Goal: Feedback & Contribution: Contribute content

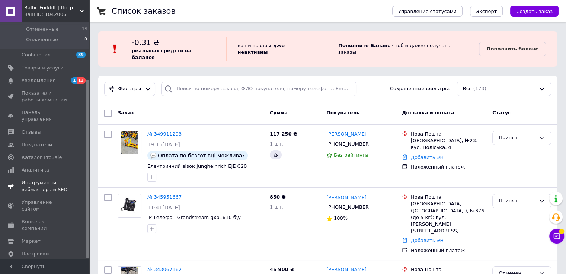
scroll to position [37, 0]
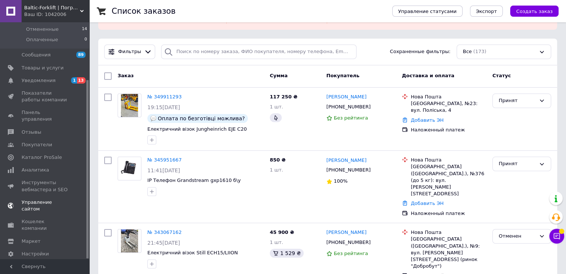
click at [60, 199] on span "Управление сайтом" at bounding box center [45, 205] width 47 height 13
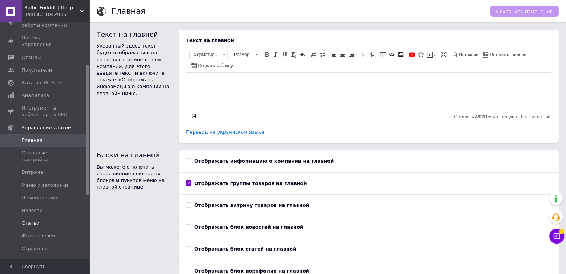
click at [36, 220] on span "Статьи" at bounding box center [45, 223] width 47 height 7
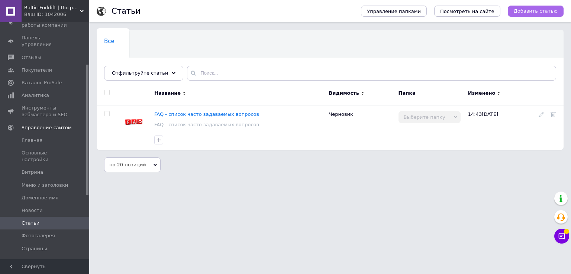
click at [551, 12] on span "Добавить статью" at bounding box center [536, 11] width 44 height 7
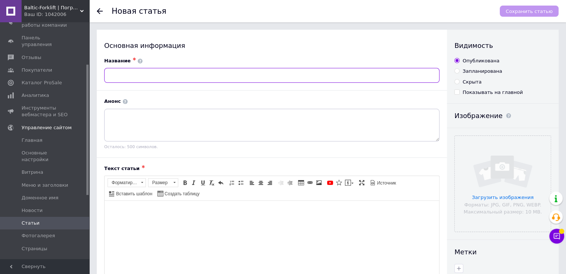
click at [218, 80] on input "text" at bounding box center [271, 75] width 335 height 15
click at [213, 75] on input "text" at bounding box center [271, 75] width 335 height 15
click at [197, 69] on input "text" at bounding box center [271, 75] width 335 height 15
click at [195, 73] on input "text" at bounding box center [271, 75] width 335 height 15
paste input "Почему выгодно покупать подержанный вилочный погрузчик: 5 ключевых преимуществ"
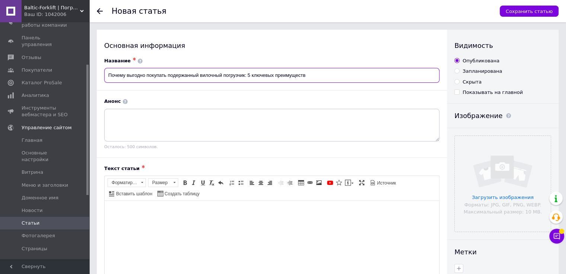
drag, startPoint x: 199, startPoint y: 75, endPoint x: 167, endPoint y: 77, distance: 32.4
click at [167, 77] on input "Почему выгодно покупать подержанный вилочный погрузчик: 5 ключевых преимуществ" at bounding box center [271, 75] width 335 height 15
click at [212, 73] on input "Почему выгодно покупать вилочный погрузчик: 5 ключевых преимуществ" at bounding box center [271, 75] width 335 height 15
type input "Почему выгодно покупать вилочный погрузчик б/у: 5 ключевых преимуществ"
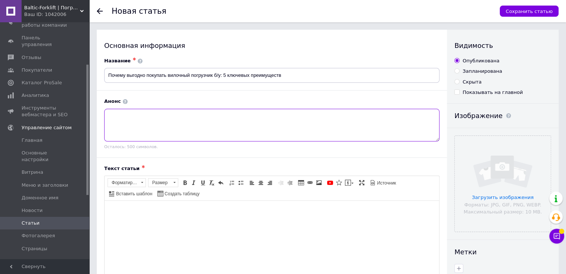
click at [173, 125] on textarea at bounding box center [271, 125] width 335 height 33
paste textarea "Покупка вилочного погрузчика — важное решение для любого бизнеса, связанного со…"
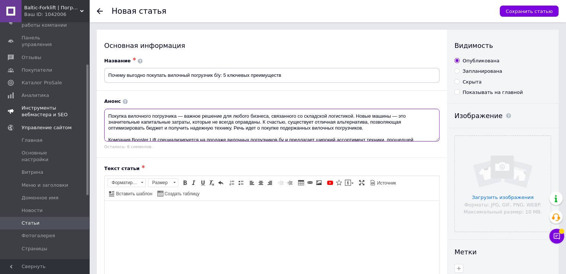
drag, startPoint x: 202, startPoint y: 134, endPoint x: 43, endPoint y: 96, distance: 164.0
click at [43, 96] on div "Baltic-Forklift | Погрузчики и Складская техника Б/У Ваш ID: 1042006 Сайт Balti…" at bounding box center [283, 221] width 566 height 442
paste textarea
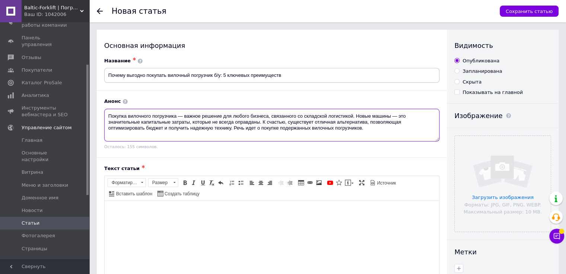
type textarea "Покупка вилочного погрузчика — важное решение для любого бизнеса, связанного со…"
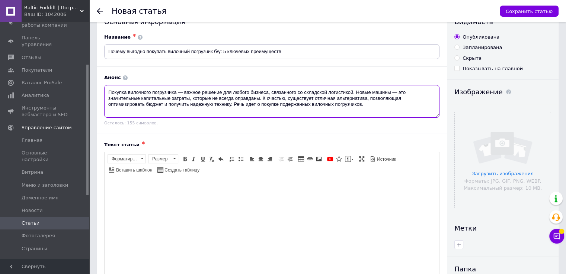
scroll to position [37, 0]
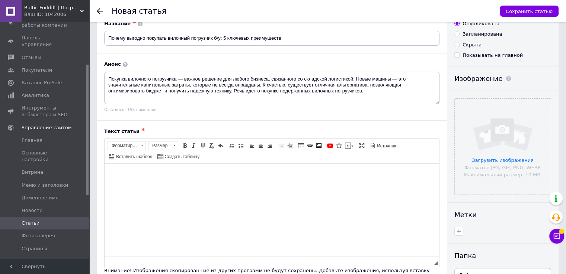
click at [195, 187] on html at bounding box center [271, 175] width 334 height 23
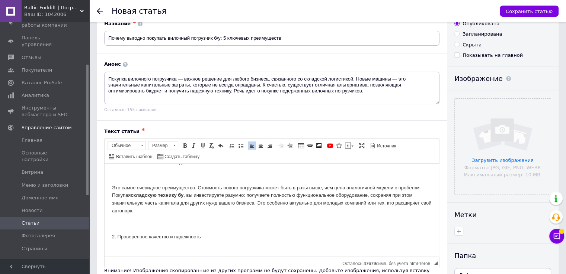
scroll to position [0, 0]
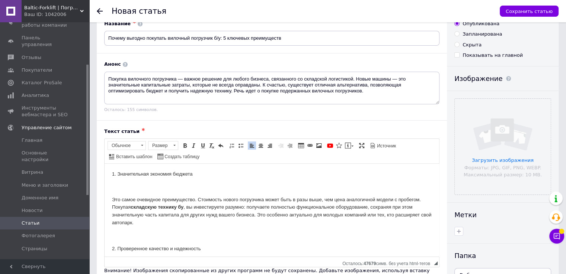
click at [141, 191] on p "Визуальный текстовый редактор, 0B299DAF-1DF8-4C2F-892B-33BC0E399FCA" at bounding box center [271, 188] width 319 height 8
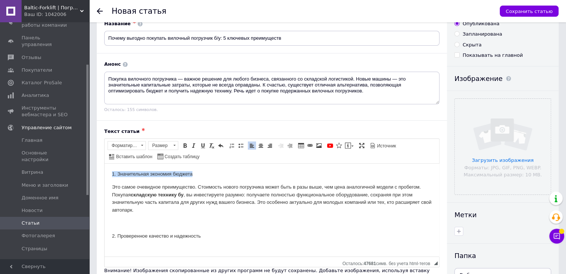
drag, startPoint x: 198, startPoint y: 173, endPoint x: 45, endPoint y: 173, distance: 152.8
click at [172, 145] on span at bounding box center [174, 146] width 7 height 8
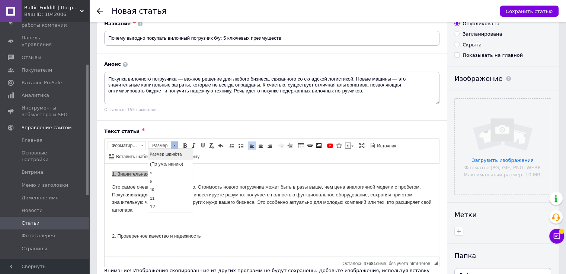
click at [173, 145] on span at bounding box center [174, 145] width 2 height 1
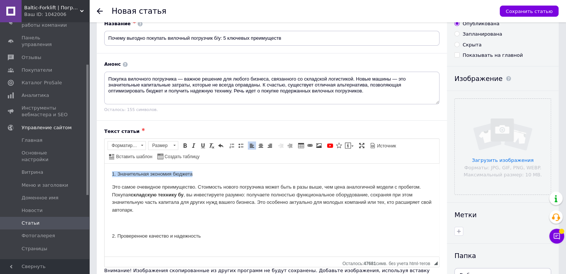
click at [249, 174] on h4 "1. Значительная экономия бюджета" at bounding box center [271, 174] width 319 height 6
click at [125, 147] on span "Форматирование" at bounding box center [123, 146] width 30 height 8
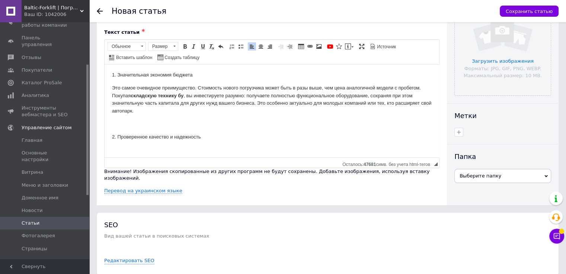
scroll to position [160, 0]
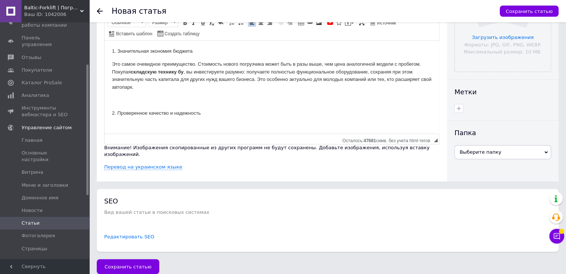
click at [139, 234] on link "Редактировать SEO" at bounding box center [129, 237] width 50 height 7
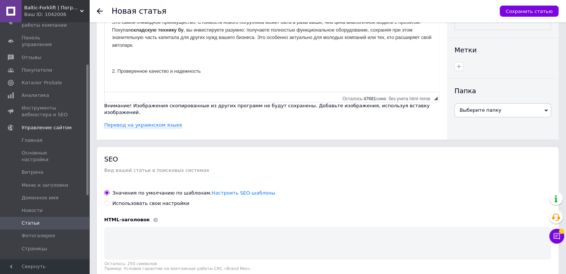
scroll to position [272, 0]
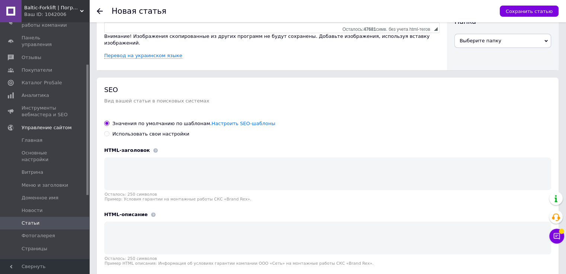
click at [168, 131] on div "Использовать свои настройки" at bounding box center [150, 134] width 77 height 7
click at [109, 131] on input "Использовать свои настройки" at bounding box center [106, 133] width 5 height 5
radio input "true"
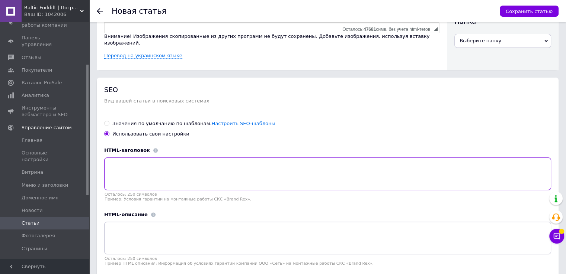
click at [177, 172] on textarea at bounding box center [327, 174] width 447 height 33
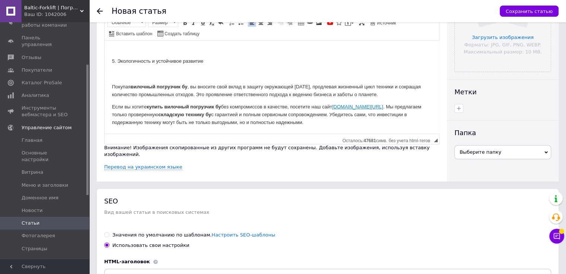
scroll to position [100, 0]
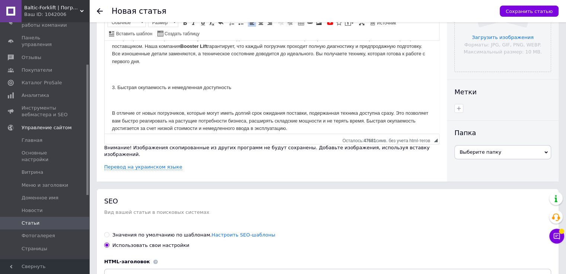
drag, startPoint x: 290, startPoint y: 125, endPoint x: 0, endPoint y: 13, distance: 310.7
click at [104, 13] on html "1. Значительная экономия бюджета Это самое очевидное преимущество. Стоимость но…" at bounding box center [271, 122] width 334 height 362
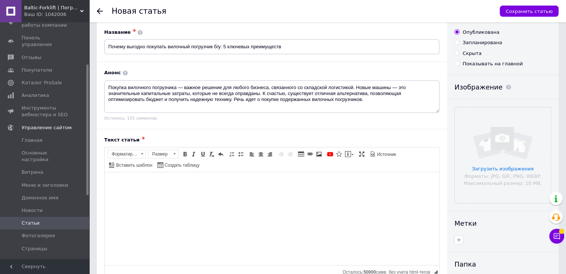
scroll to position [37, 0]
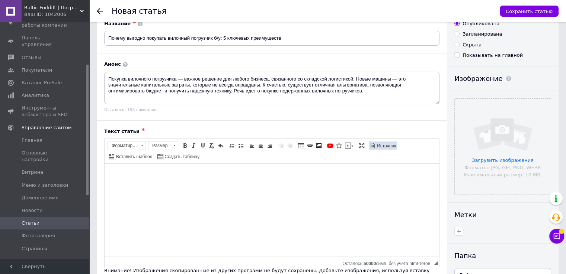
click at [376, 145] on span "Источник" at bounding box center [386, 146] width 20 height 6
click at [318, 200] on textarea "Визуальный текстовый редактор, 0B299DAF-1DF8-4C2F-892B-33BC0E399FCA" at bounding box center [271, 210] width 334 height 93
paste textarea "<!LOREMIP dolo> <sita cons="ad"> <elit> <sedd eiusmod="TEM-8"> <incid>Utlaboree…"
type textarea "<!LOREMIP dolo> <sita cons="ad"> <elit> <sedd eiusmod="TEM-8"> <incid>Utlaboree…"
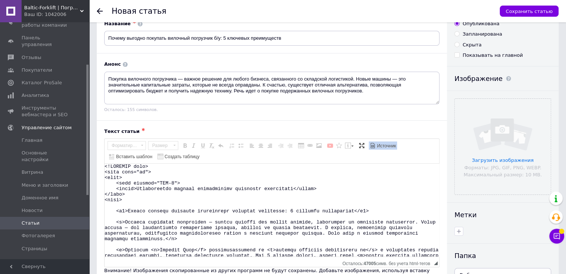
scroll to position [251, 0]
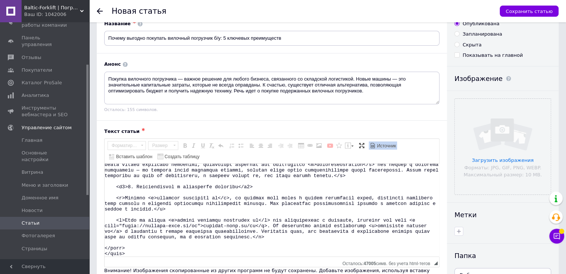
click at [378, 145] on span "Источник" at bounding box center [386, 146] width 20 height 6
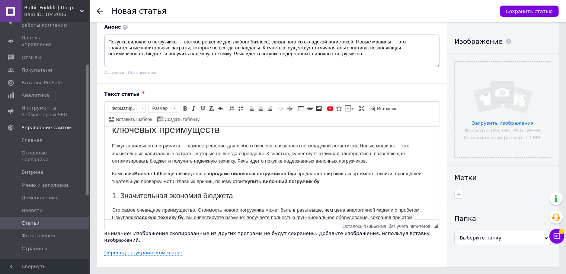
scroll to position [0, 0]
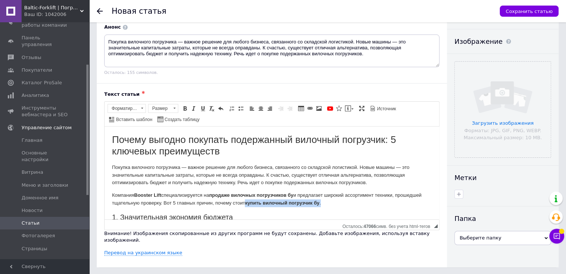
drag, startPoint x: 356, startPoint y: 205, endPoint x: 274, endPoint y: 207, distance: 82.6
click at [274, 207] on p "Компания Booster Lift специализируется на продаже вилочных погрузчиков бу и пре…" at bounding box center [271, 200] width 319 height 16
click at [308, 106] on span at bounding box center [310, 109] width 6 height 6
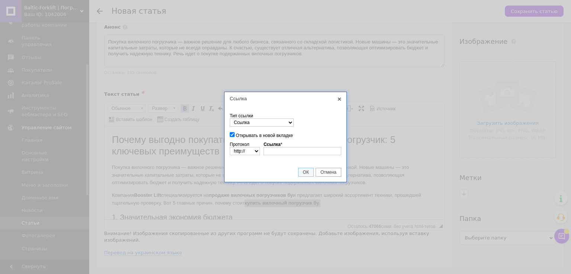
type input "[URL][DOMAIN_NAME]"
select select "https://"
type input "[DOMAIN_NAME][URL]"
click at [303, 173] on span "ОК" at bounding box center [306, 172] width 15 height 5
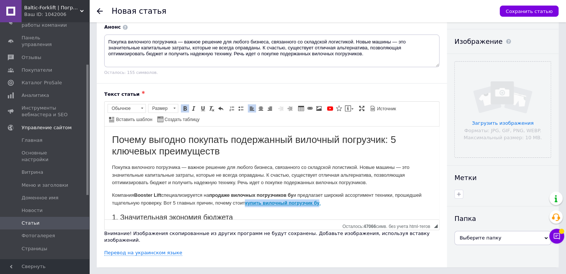
click at [221, 174] on p "Покупка вилочного погрузчика — важное решение для любого бизнеса, связанного со…" at bounding box center [271, 175] width 319 height 23
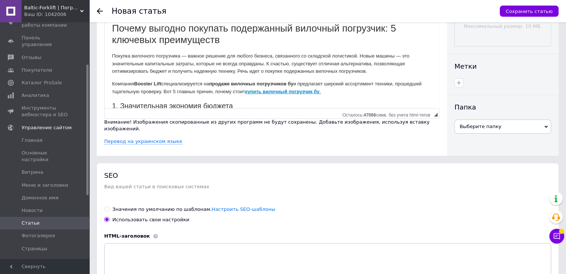
scroll to position [309, 0]
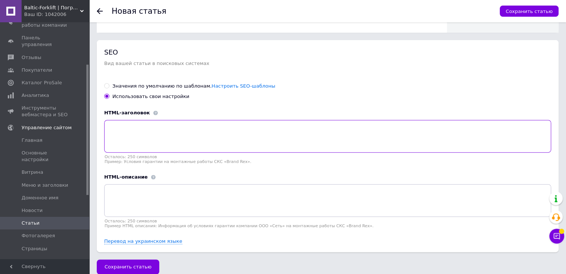
click at [171, 129] on textarea at bounding box center [327, 136] width 447 height 33
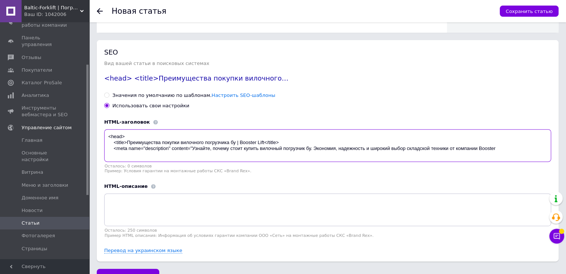
drag, startPoint x: 454, startPoint y: 143, endPoint x: 98, endPoint y: 117, distance: 356.4
click at [98, 117] on div "SEO Вид вашей статьи в поисковых системах <head> <title>Преимущества покупки ви…" at bounding box center [327, 151] width 461 height 222
paste textarea "title>Преимущества покупки вилочного погрузчика бу | Booster Lift</title>"
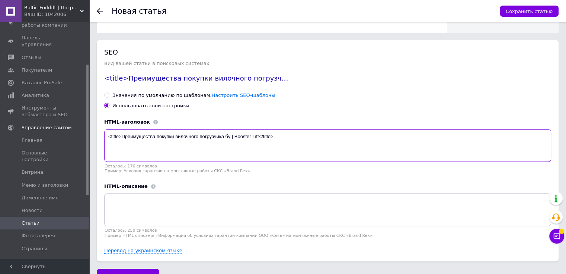
type textarea "<title>Преимущества покупки вилочного погрузчика бу | Booster Lift</title>"
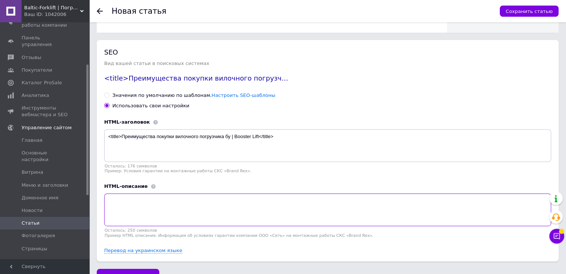
click at [304, 198] on textarea at bounding box center [327, 210] width 447 height 33
paste textarea "<meta name="description" content="Узнайте, почему стоит купить вилочный погрузч…"
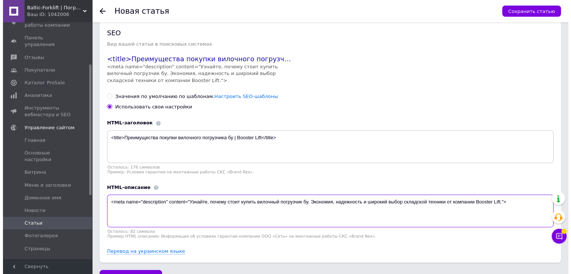
scroll to position [339, 0]
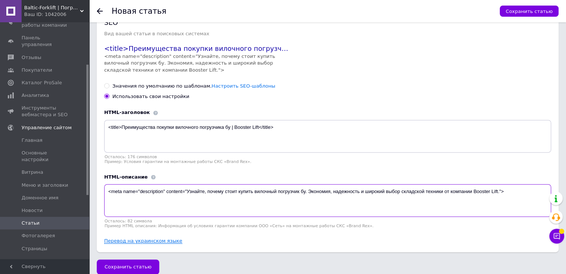
type textarea "<meta name="description" content="Узнайте, почему стоит купить вилочный погрузч…"
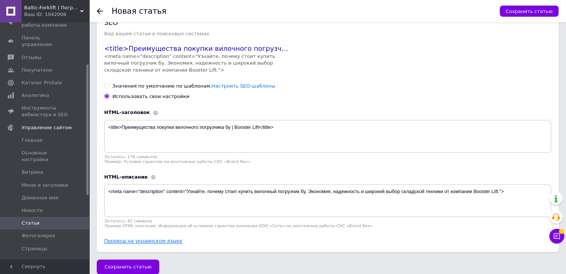
click at [137, 238] on link "Перевод на украинском языке" at bounding box center [143, 241] width 78 height 6
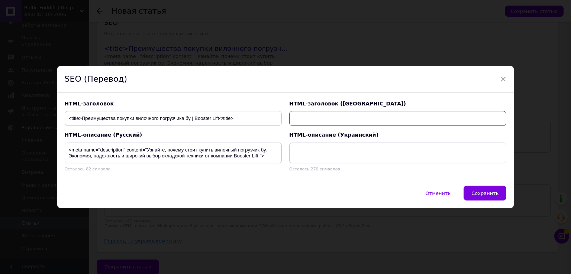
click at [367, 119] on input "text" at bounding box center [397, 118] width 217 height 15
paste input "<title>Переваги купівлі вживаного вилкового навантажувача | Booster Lift</title>"
type input "<title>Переваги купівлі вживаного вилкового навантажувача | Booster Lift</title>"
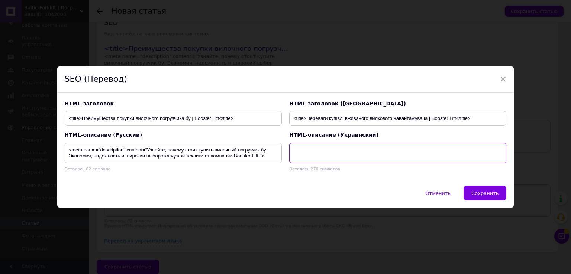
click at [403, 157] on textarea at bounding box center [397, 153] width 217 height 21
paste textarea "<meta name="description" content="Дізнайтеся, чому варто купити вживаний вилков…"
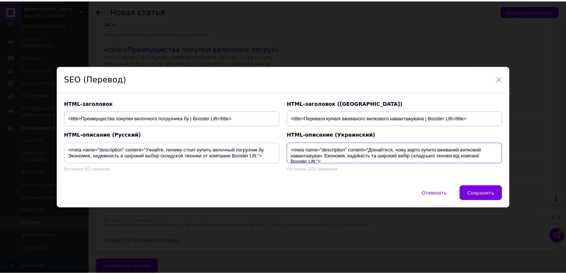
scroll to position [1, 0]
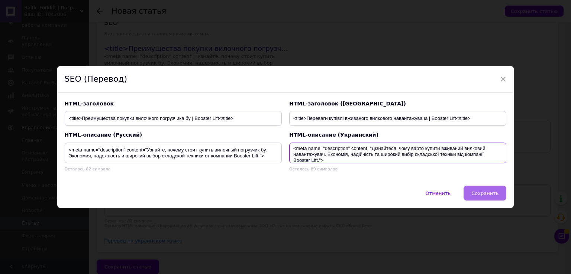
type textarea "<meta name="description" content="Дізнайтеся, чому варто купити вживаний вилков…"
click at [486, 192] on span "Сохранить" at bounding box center [484, 194] width 27 height 6
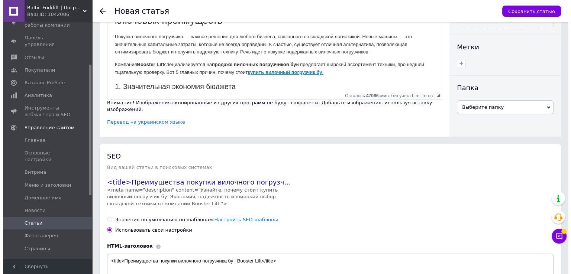
scroll to position [153, 0]
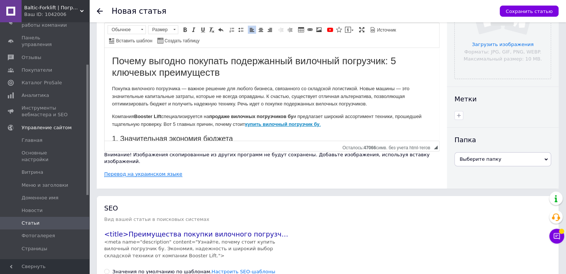
click at [168, 171] on link "Перевод на украинском языке" at bounding box center [143, 174] width 78 height 6
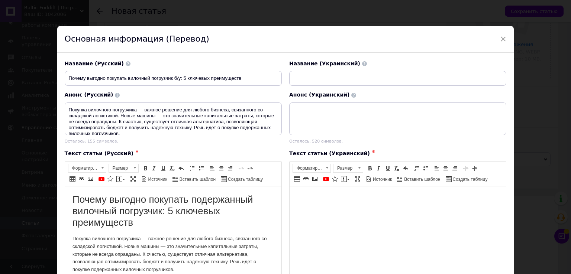
scroll to position [0, 0]
click at [323, 76] on input "text" at bounding box center [397, 78] width 217 height 15
click at [323, 78] on input "text" at bounding box center [397, 78] width 217 height 15
paste input "Чому вигідно купувати вживаний вилковий навантажувач: 5 ключових переваг"
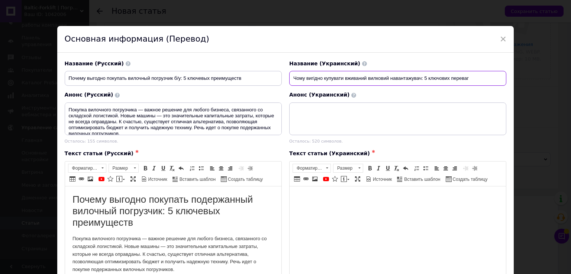
type input "Чому вигідно купувати вживаний вилковий навантажувач: 5 ключових переваг"
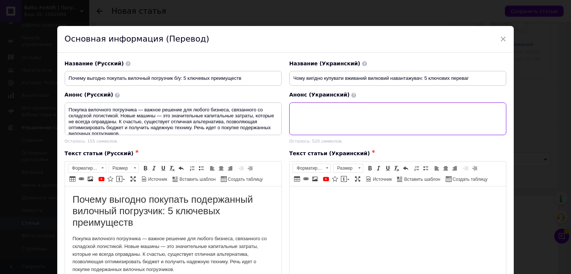
click at [360, 116] on textarea at bounding box center [397, 119] width 217 height 33
paste textarea "Чому вигідно купувати вживаний вилковий навантажувач: 5 ключових переваг Купівл…"
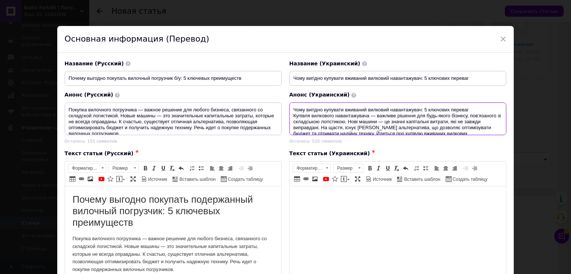
scroll to position [7, 0]
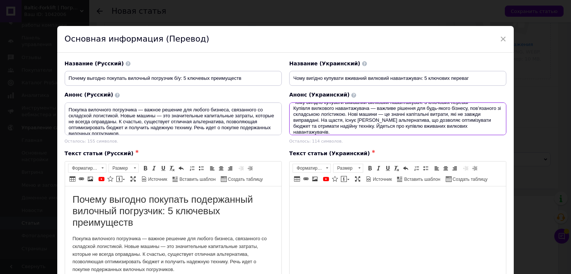
type textarea "Чому вигідно купувати вживаний вилковий навантажувач: 5 ключових переваг Купівл…"
click at [350, 209] on html at bounding box center [397, 197] width 216 height 23
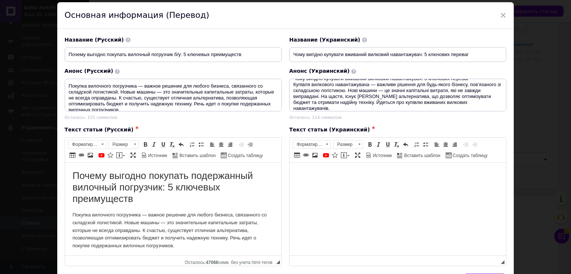
scroll to position [37, 0]
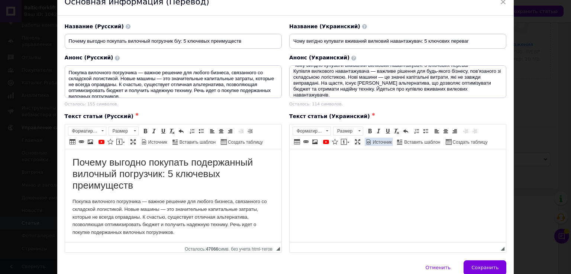
click at [376, 143] on span "Источник" at bounding box center [382, 142] width 20 height 6
click at [369, 165] on textarea "Визуальный текстовый редактор, 0608EA9E-8C29-4F94-8E50-387610379F5E" at bounding box center [398, 195] width 216 height 93
paste textarea "<!LOREMIP dolo> <sita cons="ad"> <elit> <sedd eiusmod="TEM-6"> <incid>Utlabore …"
type textarea "<!LOREMIP dolo> <sita cons="ad"> <elit> <sedd eiusmod="TEM-6"> <incid>Utlabore …"
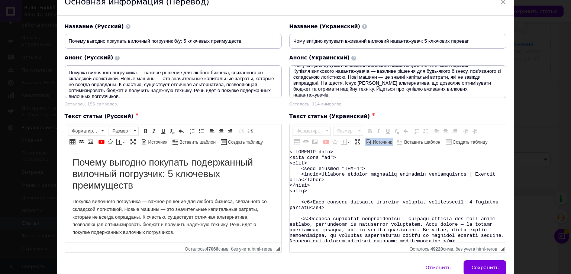
scroll to position [59, 0]
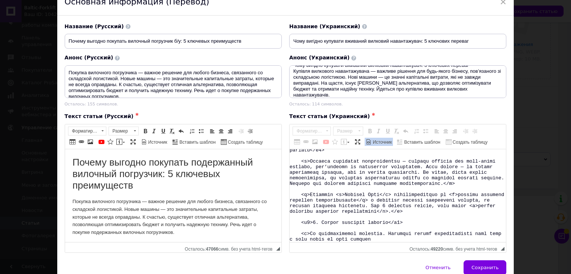
click at [376, 141] on span "Источник" at bounding box center [382, 142] width 20 height 6
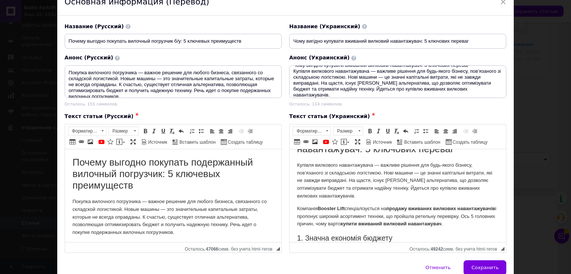
scroll to position [62, 0]
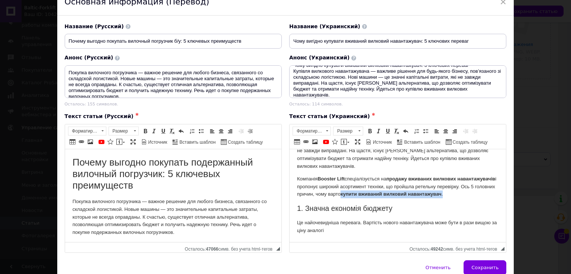
drag, startPoint x: 401, startPoint y: 187, endPoint x: 469, endPoint y: 193, distance: 68.7
click at [469, 193] on p "Компанія Booster Lift спеціалізується на продажу вживаних вилкових навантажувач…" at bounding box center [398, 186] width 202 height 23
click at [306, 141] on span at bounding box center [306, 142] width 6 height 6
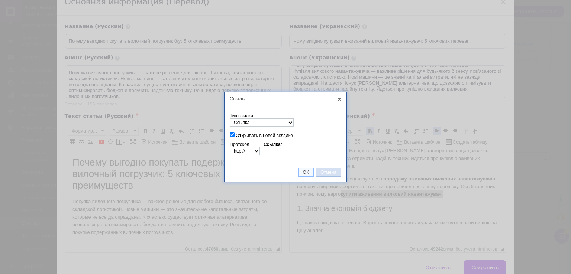
paste input "[URL][DOMAIN_NAME]"
type input "[URL][DOMAIN_NAME]"
select select "https://"
type input "[DOMAIN_NAME][URL]"
click at [308, 171] on span "ОК" at bounding box center [306, 172] width 15 height 5
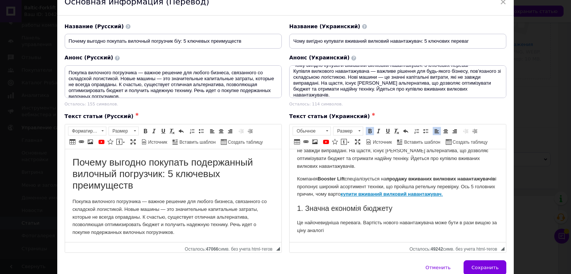
click at [395, 210] on h2 "1. Значна економія бюджету" at bounding box center [398, 208] width 202 height 9
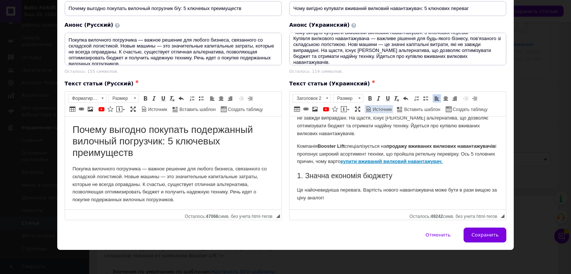
click at [383, 107] on span "Источник" at bounding box center [382, 110] width 20 height 6
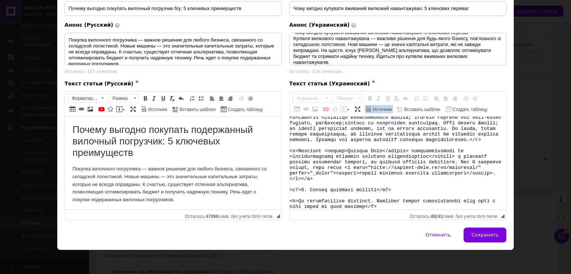
scroll to position [0, 0]
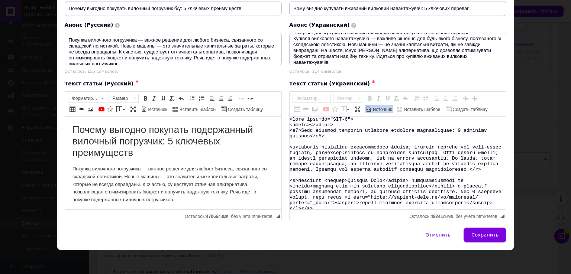
drag, startPoint x: 406, startPoint y: 201, endPoint x: 267, endPoint y: 90, distance: 177.8
click at [267, 90] on div "Текст статьи (Русский) ✱ Почему выгодно покупать подержанный вилочный погрузчик…" at bounding box center [286, 151] width 450 height 148
paste textarea "!LOREMIP dolo> <sita cons="ad"> <elit> <sedd eiusmod="TEM-5"> <incid>Utlabore e…"
type textarea "<!LOREMIP dolo> <sita cons="ad"> <elit> <sedd eiusmod="TEM-0"> <incid>Utlabore …"
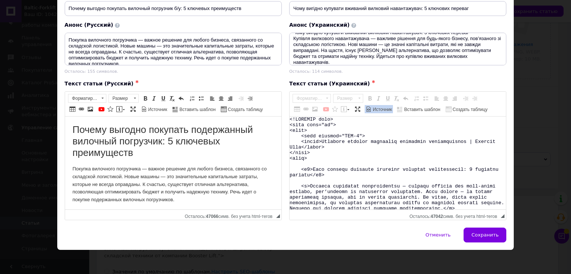
scroll to position [337, 0]
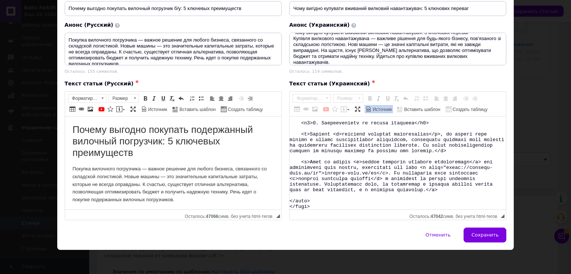
click at [380, 110] on span "Источник" at bounding box center [382, 110] width 20 height 6
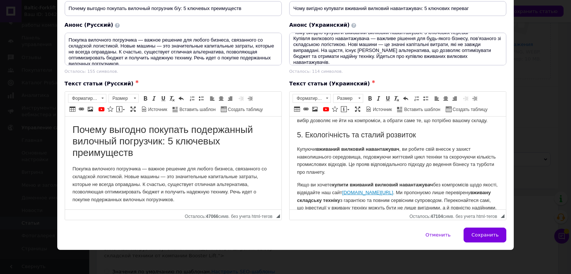
scroll to position [366, 0]
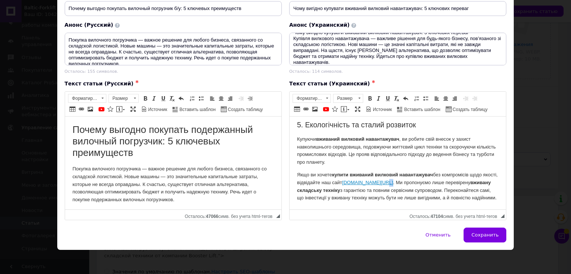
drag, startPoint x: 395, startPoint y: 174, endPoint x: 390, endPoint y: 174, distance: 4.1
click at [390, 174] on p "Якщо ви хочете купити вживаний вилковий навантажувач без компромісів щодо якост…" at bounding box center [398, 186] width 202 height 31
drag, startPoint x: 395, startPoint y: 175, endPoint x: 359, endPoint y: 175, distance: 35.7
click at [359, 175] on p "Якщо ви хочете купити вживаний вилковий навантажувач без компромісів щодо якост…" at bounding box center [398, 186] width 202 height 31
copy p "[DOMAIN_NAME][URL] k"
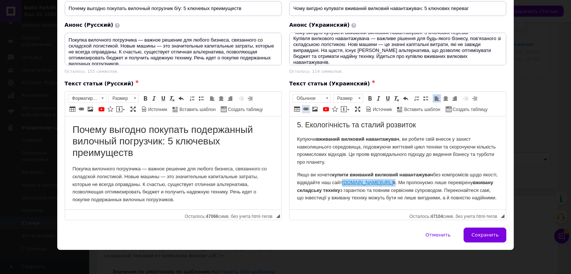
click at [306, 106] on span at bounding box center [306, 109] width 6 height 6
select select "http://"
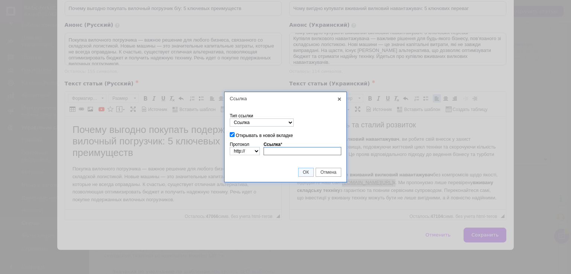
paste input "[DOMAIN_NAME][URL]"
type input "[DOMAIN_NAME][URL]"
click at [290, 174] on td "ОК Отмена" at bounding box center [286, 172] width 122 height 19
click at [302, 173] on span "ОК" at bounding box center [306, 172] width 15 height 5
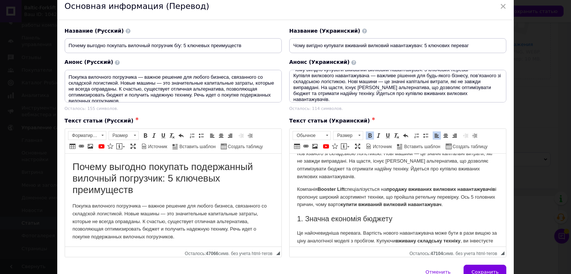
scroll to position [74, 0]
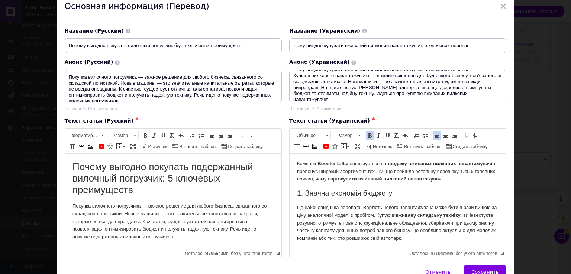
drag, startPoint x: 400, startPoint y: 179, endPoint x: 474, endPoint y: 187, distance: 74.4
click at [474, 183] on p "Компанія Booster Lift спеціалізується на продажу вживаних вилкових навантажувач…" at bounding box center [398, 171] width 202 height 23
click at [306, 145] on span at bounding box center [306, 147] width 6 height 6
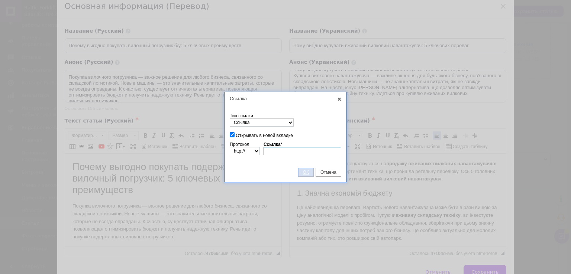
paste input "[URL][DOMAIN_NAME]"
type input "[URL][DOMAIN_NAME]"
select select "https://"
type input "[DOMAIN_NAME][URL]"
click at [311, 171] on span "ОК" at bounding box center [306, 172] width 15 height 5
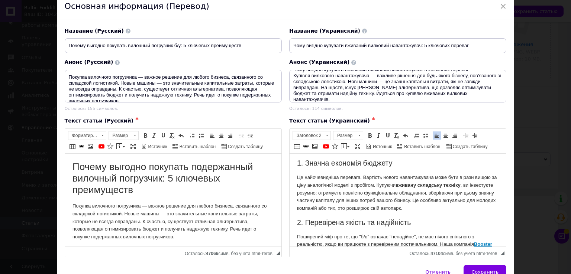
scroll to position [149, 0]
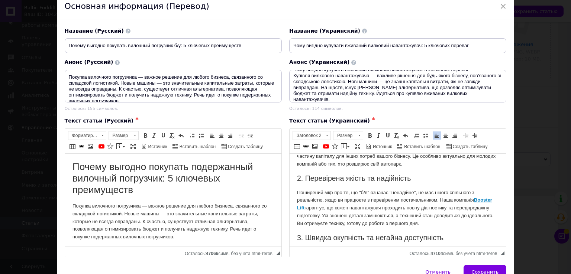
click at [315, 210] on strong "Booster Lift" at bounding box center [394, 203] width 195 height 13
click at [306, 144] on span at bounding box center [306, 147] width 6 height 6
select select "http://"
checkbox input "false"
select select "https://"
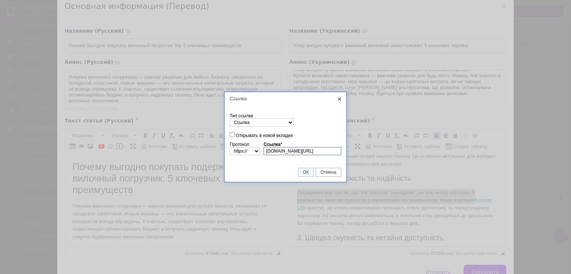
click at [309, 152] on input "[DOMAIN_NAME][URL]" at bounding box center [303, 151] width 78 height 8
drag, startPoint x: 309, startPoint y: 151, endPoint x: 294, endPoint y: 149, distance: 15.0
click at [294, 149] on input "[DOMAIN_NAME][URL]" at bounding box center [303, 151] width 78 height 8
type input "[DOMAIN_NAME][URL]"
click at [286, 168] on td "ОК Отмена" at bounding box center [286, 172] width 122 height 19
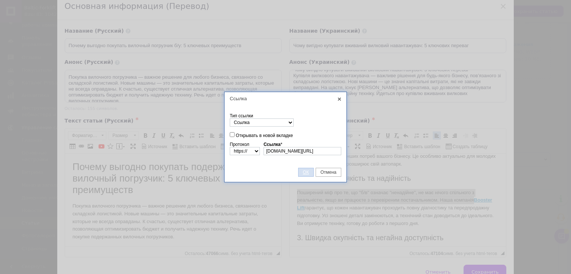
click at [306, 171] on span "ОК" at bounding box center [306, 172] width 15 height 5
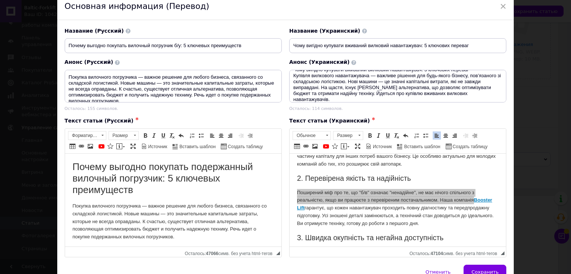
click at [242, 214] on p "Покупка вилочного погрузчика — важное решение для любого бизнеса, связанного со…" at bounding box center [173, 221] width 202 height 39
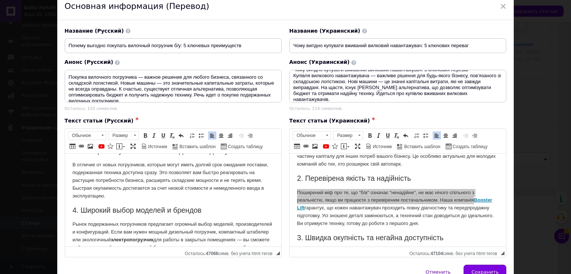
scroll to position [223, 0]
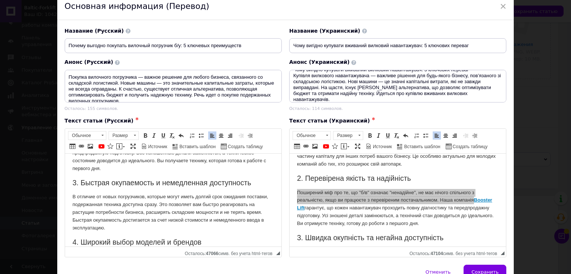
click at [115, 148] on strong "Booster Lift" at bounding box center [107, 145] width 27 height 6
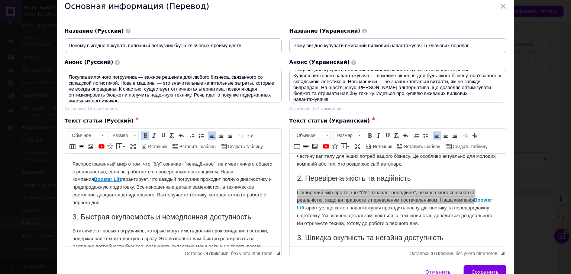
scroll to position [149, 0]
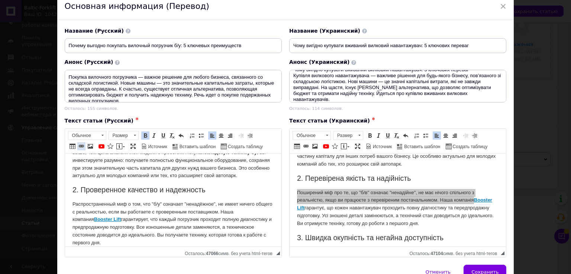
click at [83, 144] on span at bounding box center [81, 147] width 6 height 6
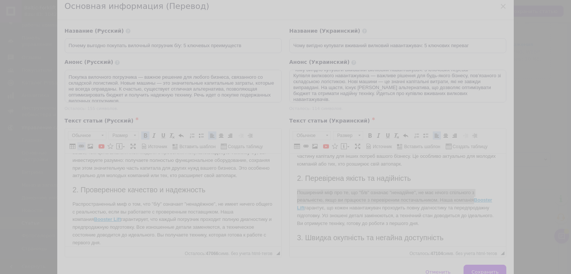
checkbox input "false"
select select "https://"
type input "[DOMAIN_NAME][URL]"
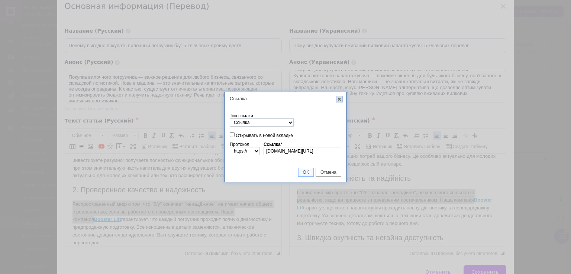
click at [339, 96] on link "X" at bounding box center [339, 99] width 7 height 7
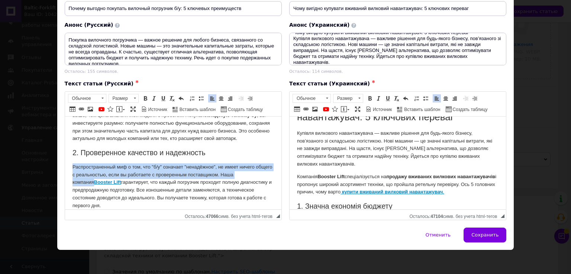
scroll to position [37, 0]
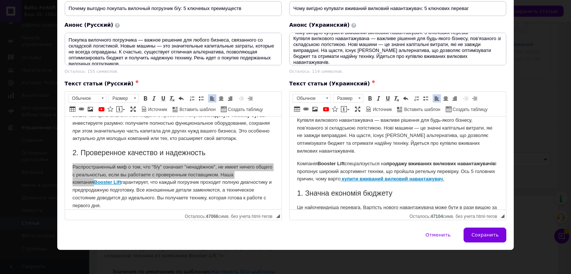
click at [369, 151] on p "Купівля вилкового навантажувача — важливе рішення для будь-якого бізнесу, пов’я…" at bounding box center [398, 135] width 202 height 39
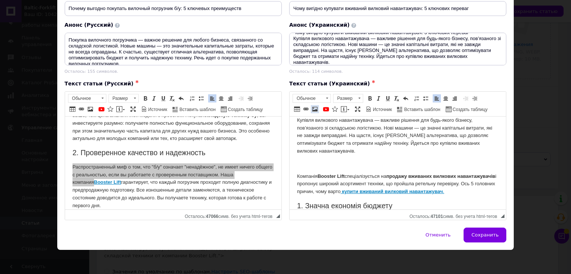
click at [312, 106] on span at bounding box center [315, 109] width 6 height 6
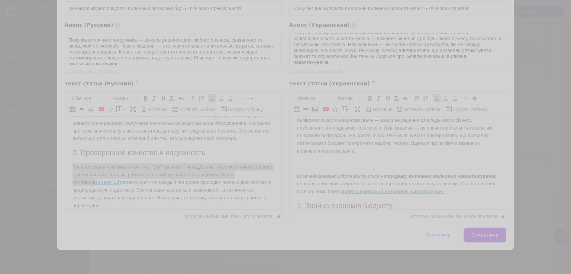
select select
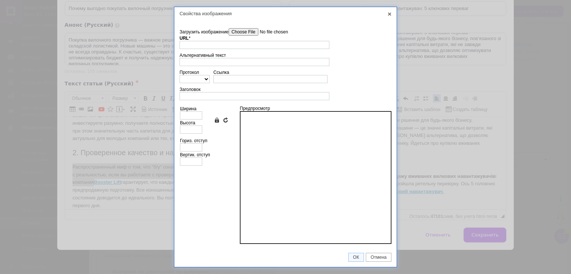
click at [260, 32] on input"] "Загрузить изображение" at bounding box center [271, 31] width 84 height 7
click at [232, 45] on input "URL *" at bounding box center [255, 45] width 150 height 8
paste input "[URL][DOMAIN_NAME]"
type input "[URL][DOMAIN_NAME]"
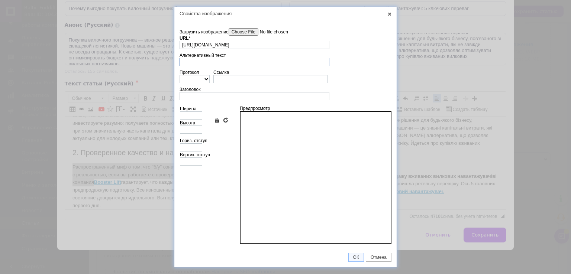
click at [229, 62] on input "Альтернативный текст" at bounding box center [255, 62] width 150 height 8
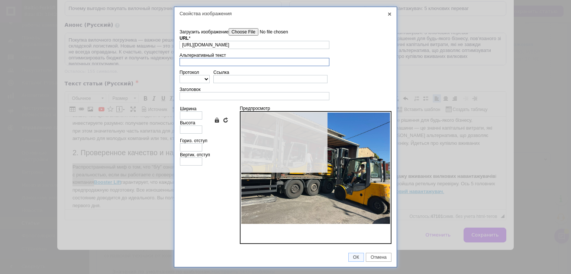
type input "2048"
type input "1536"
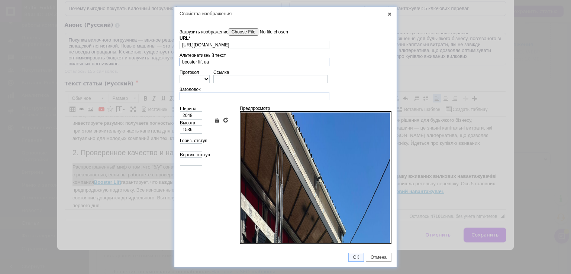
type input "booster lift ua"
click at [214, 93] on input "Заголовок" at bounding box center [255, 96] width 150 height 8
type input "Вилочные погрузчики бу Booster Lift"
click at [195, 112] on input "2048" at bounding box center [191, 116] width 22 height 8
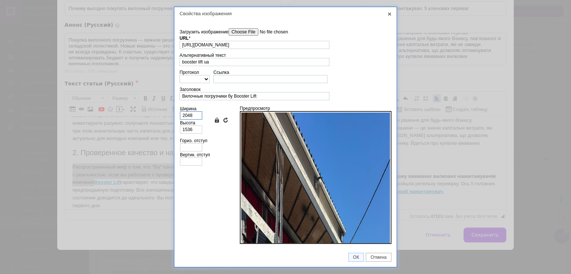
type input "5"
type input "4"
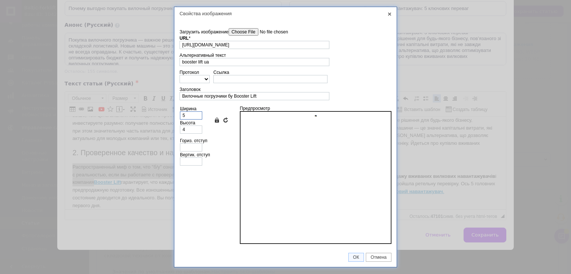
type input "50"
type input "38"
type input "500"
type input "375"
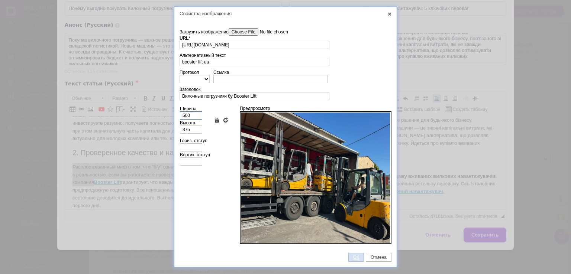
type input "500"
click at [352, 256] on span "ОК" at bounding box center [356, 257] width 15 height 5
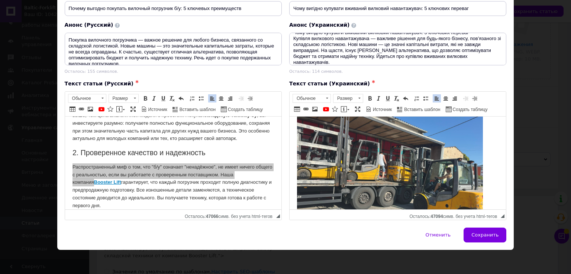
scroll to position [112, 0]
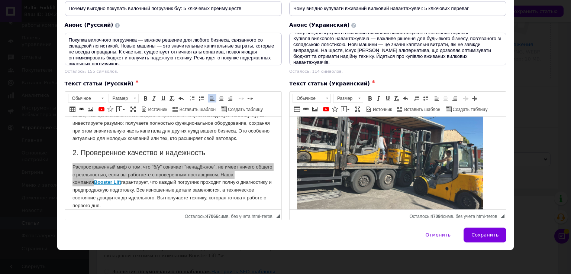
click at [387, 166] on img "Визуальный текстовый редактор, 0608EA9E-8C29-4F94-8E50-387610379F5E" at bounding box center [390, 155] width 186 height 139
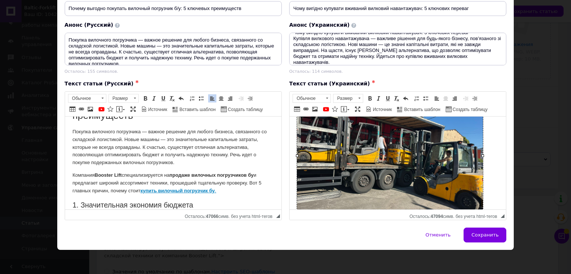
scroll to position [0, 0]
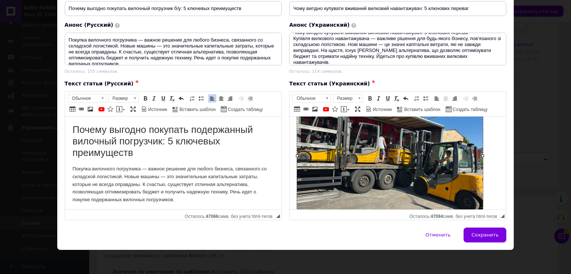
click at [141, 152] on h1 "Почему выгодно покупать подержанный вилочный погрузчик: 5 ключевых преимуществ" at bounding box center [173, 141] width 202 height 35
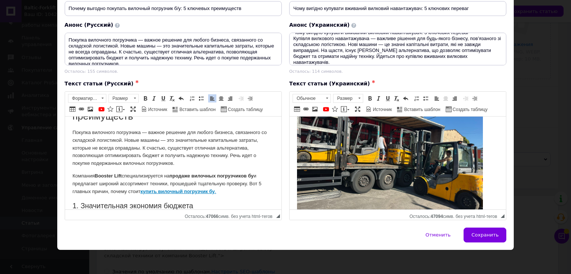
scroll to position [74, 0]
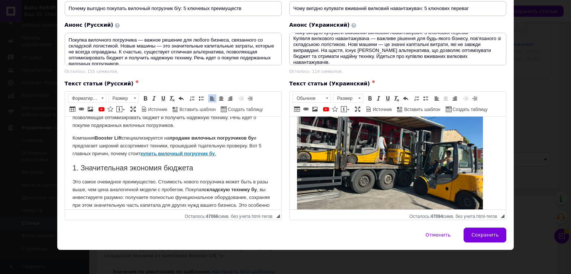
click at [225, 154] on p "Компания Booster Lift специализируется на продаже вилочных погрузчиков бу и пре…" at bounding box center [173, 145] width 202 height 23
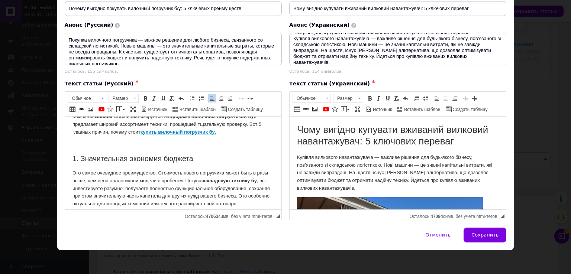
scroll to position [130, 0]
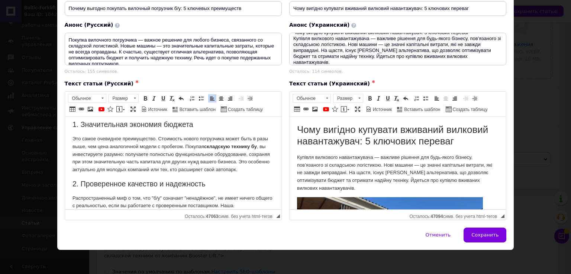
click at [203, 174] on p "Это самое очевидное преимущество. Стоимость нового погрузчика может быть в разы…" at bounding box center [173, 154] width 202 height 39
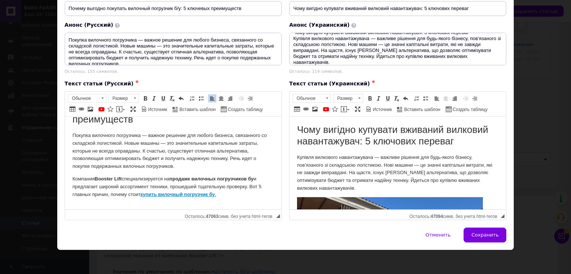
scroll to position [19, 0]
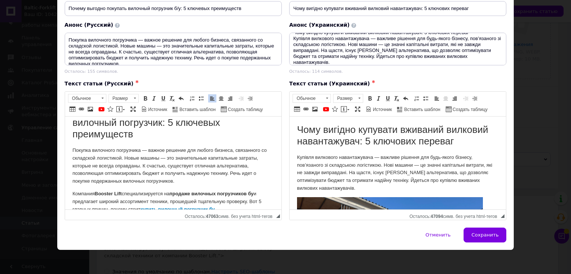
click at [201, 178] on p "Покупка вилочного погрузчика — важное решение для любого бизнеса, связанного со…" at bounding box center [173, 166] width 202 height 39
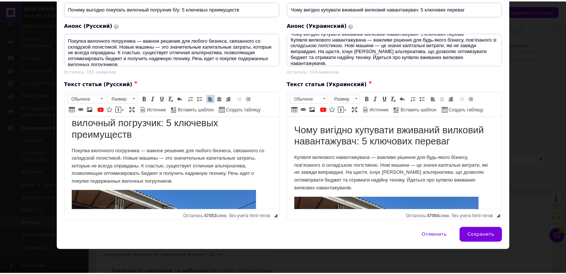
scroll to position [139, 0]
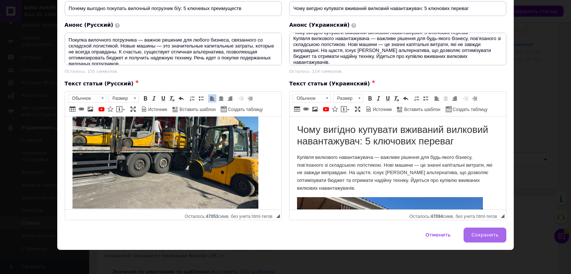
click at [470, 232] on button "Сохранить" at bounding box center [485, 235] width 43 height 15
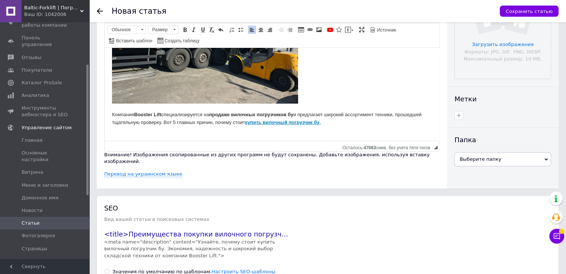
scroll to position [37, 0]
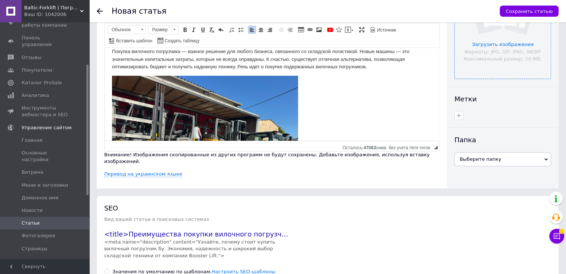
click at [495, 73] on input "file" at bounding box center [502, 31] width 96 height 96
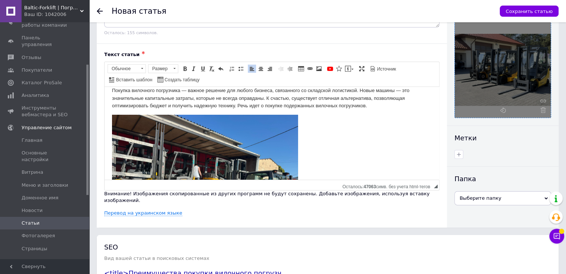
scroll to position [149, 0]
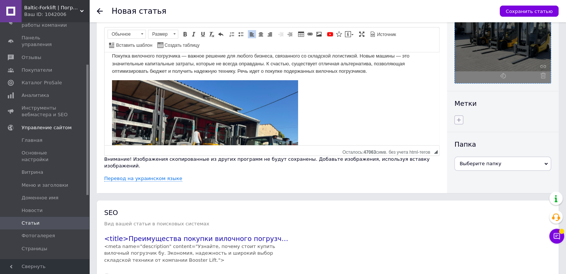
click at [461, 122] on button "button" at bounding box center [458, 120] width 9 height 9
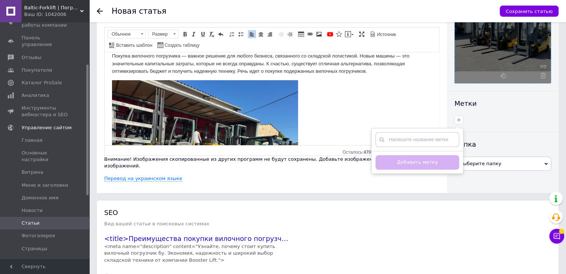
click at [436, 138] on input "text" at bounding box center [417, 139] width 84 height 15
click at [495, 124] on div "Создать метку Добавить метку" at bounding box center [503, 120] width 100 height 12
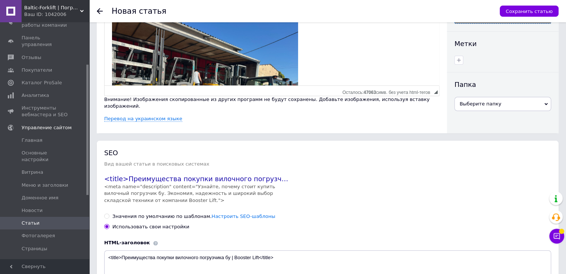
scroll to position [339, 0]
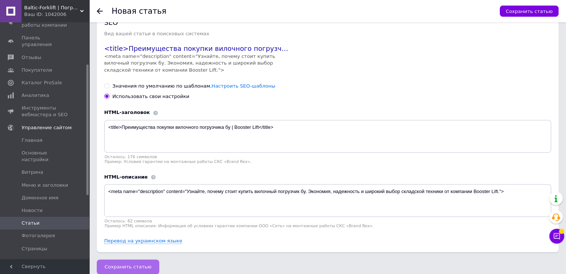
click at [130, 264] on span "Сохранить статью" at bounding box center [127, 267] width 47 height 6
